Goal: Transaction & Acquisition: Purchase product/service

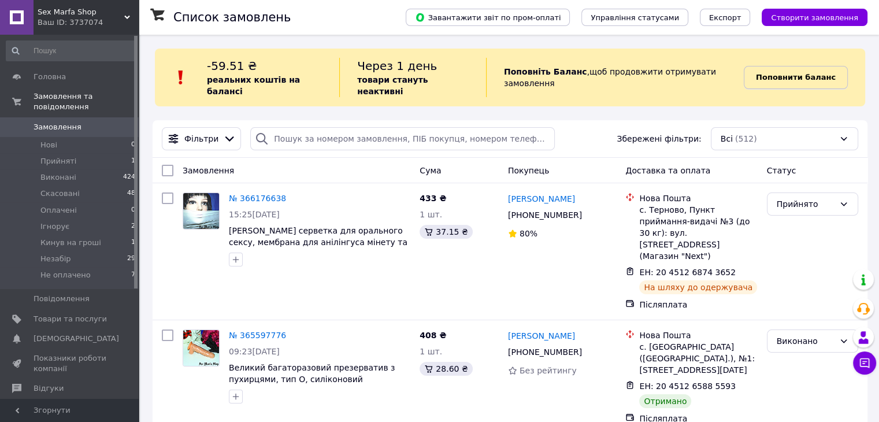
click at [791, 77] on span "Поповнити баланс" at bounding box center [796, 78] width 80 height 12
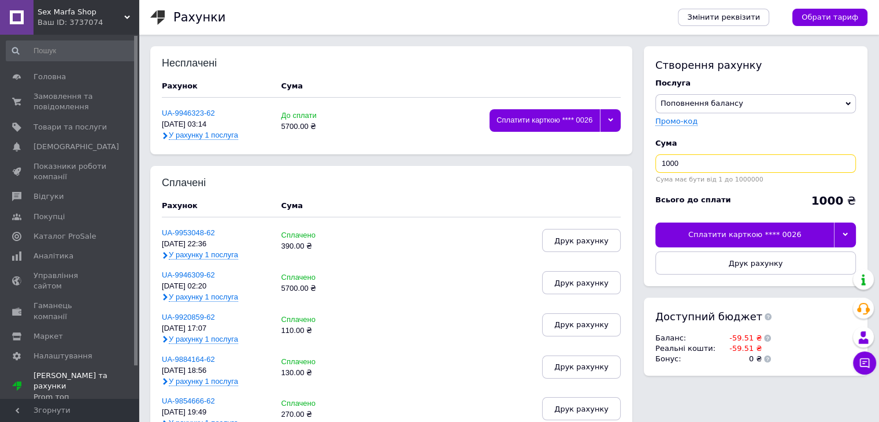
drag, startPoint x: 687, startPoint y: 161, endPoint x: 639, endPoint y: 159, distance: 48.0
click at [639, 159] on div "Створення рахунку Послуга Поповнення балансу Premium-дизайн Промо-код Cума 1000…" at bounding box center [753, 216] width 230 height 341
type input "60"
click at [696, 229] on div "Сплатити карткою **** 0026" at bounding box center [745, 235] width 179 height 24
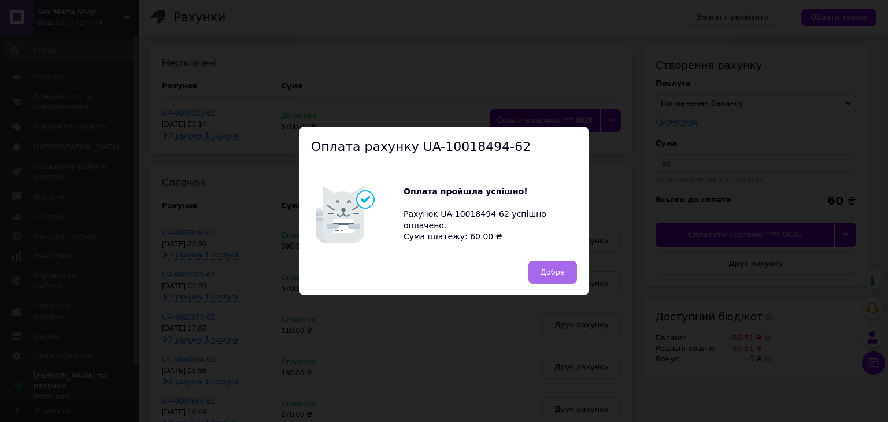
click at [538, 276] on button "Добре" at bounding box center [552, 272] width 49 height 23
